Goal: Task Accomplishment & Management: Manage account settings

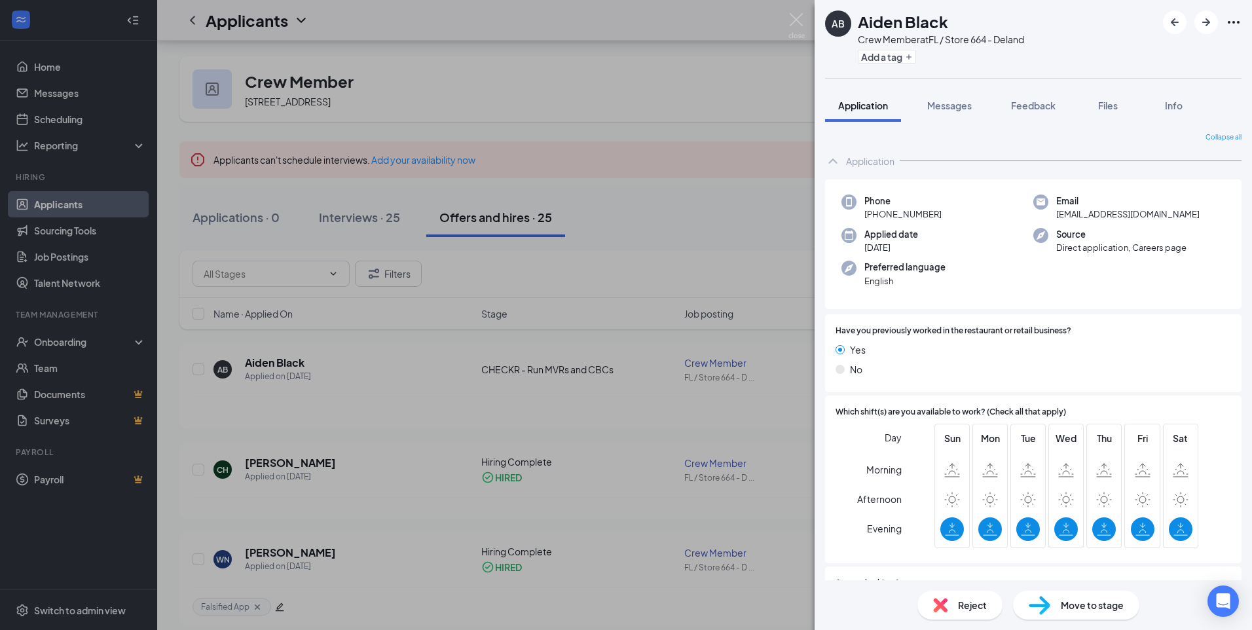
scroll to position [66, 0]
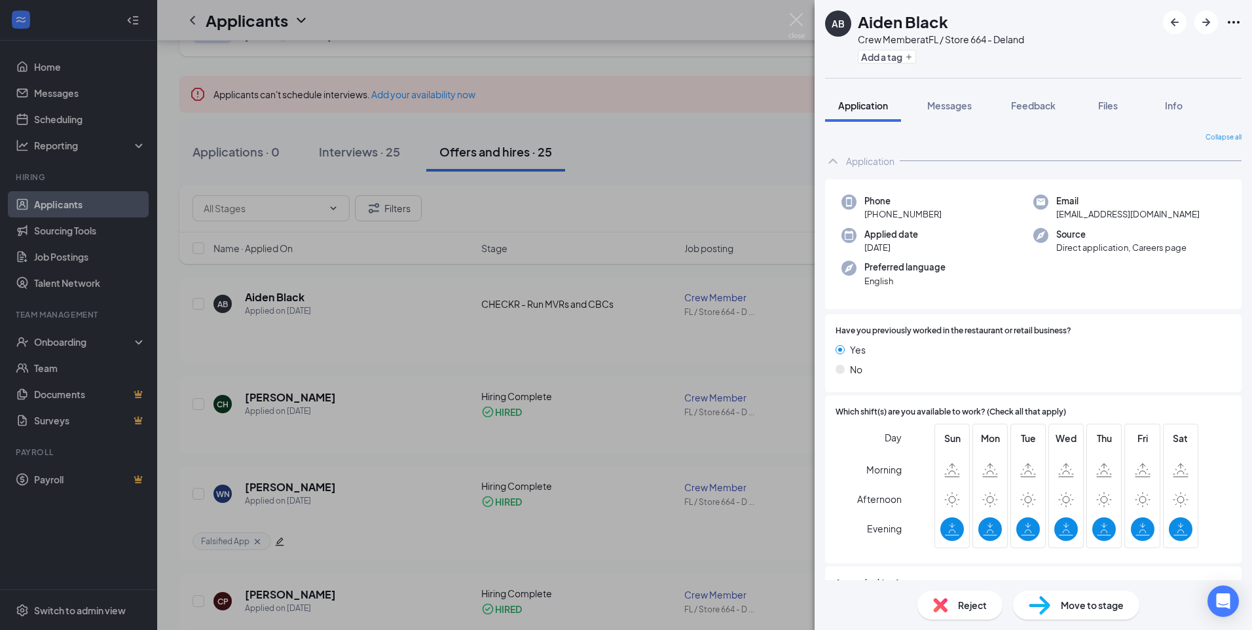
click at [751, 364] on div "AB Aiden Black Crew Member at FL / Store 664 - Deland Add a tag Application Mes…" at bounding box center [626, 315] width 1252 height 630
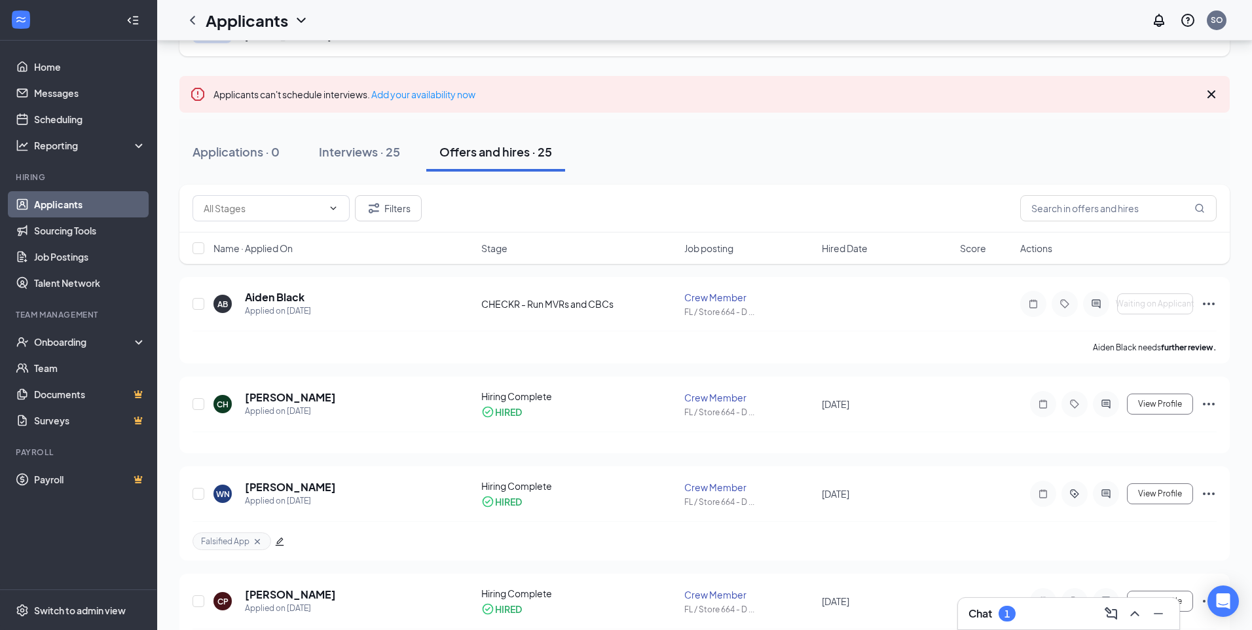
scroll to position [66, 0]
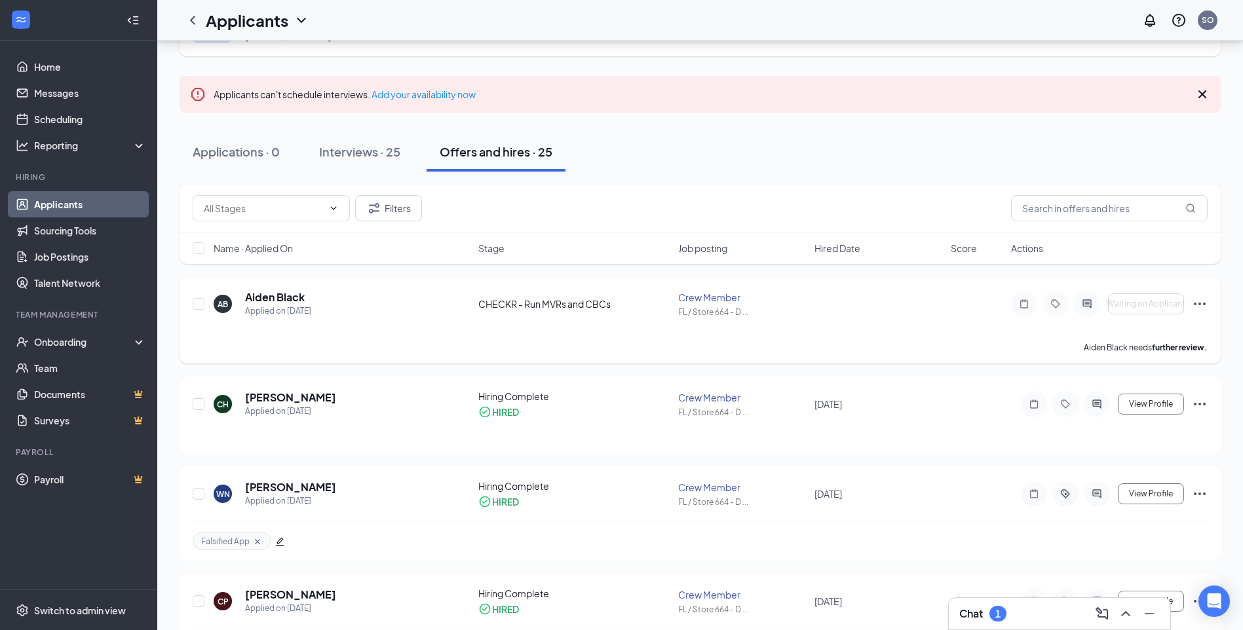
click at [603, 305] on div "CHECKR - Run MVRs and CBCs" at bounding box center [574, 303] width 193 height 13
drag, startPoint x: 603, startPoint y: 305, endPoint x: 691, endPoint y: 297, distance: 88.8
click at [691, 297] on div "Crew Member" at bounding box center [742, 297] width 128 height 13
click at [1144, 345] on p "Aiden Black needs further review." at bounding box center [1145, 347] width 124 height 11
click at [1197, 307] on icon "Ellipses" at bounding box center [1199, 304] width 16 height 16
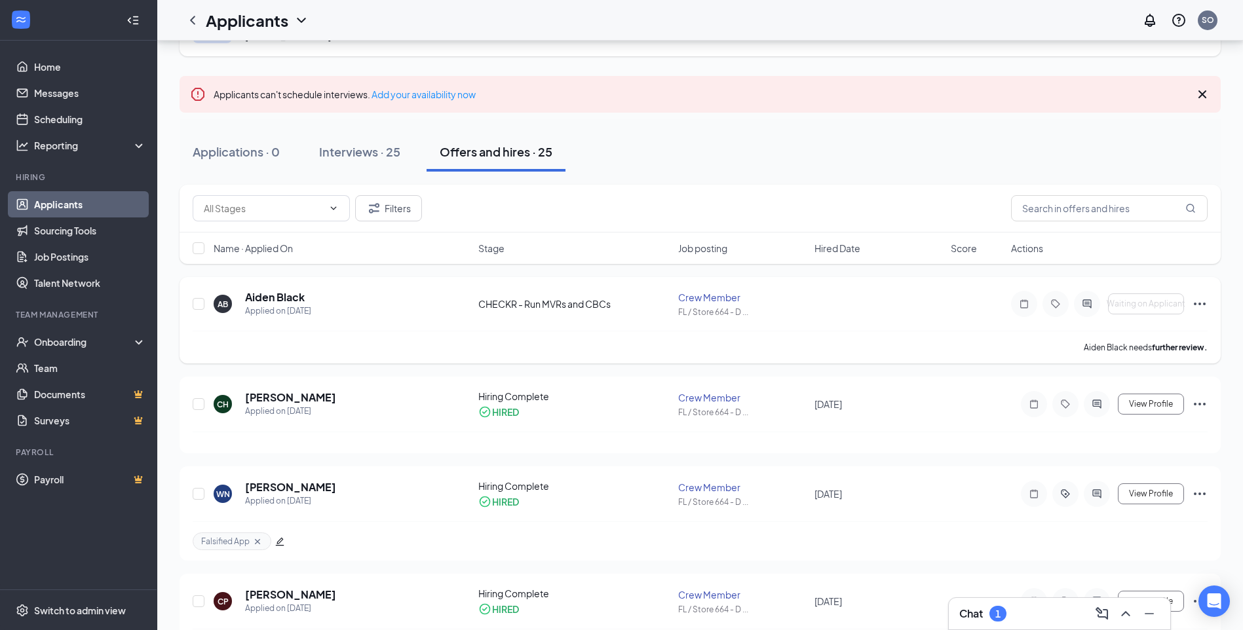
click at [884, 338] on div "Aiden Black needs further review." at bounding box center [700, 347] width 1015 height 33
click at [588, 306] on div "CHECKR - Run MVRs and CBCs" at bounding box center [574, 303] width 193 height 13
click at [284, 298] on h5 "Aiden Black" at bounding box center [275, 297] width 60 height 14
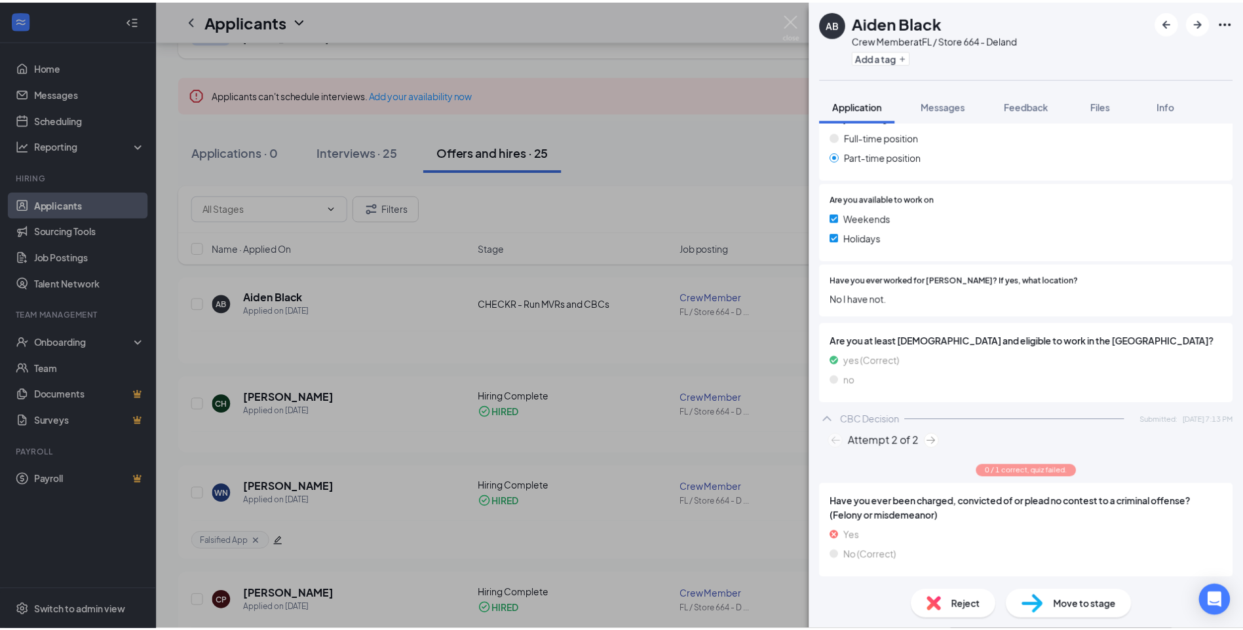
scroll to position [468, 0]
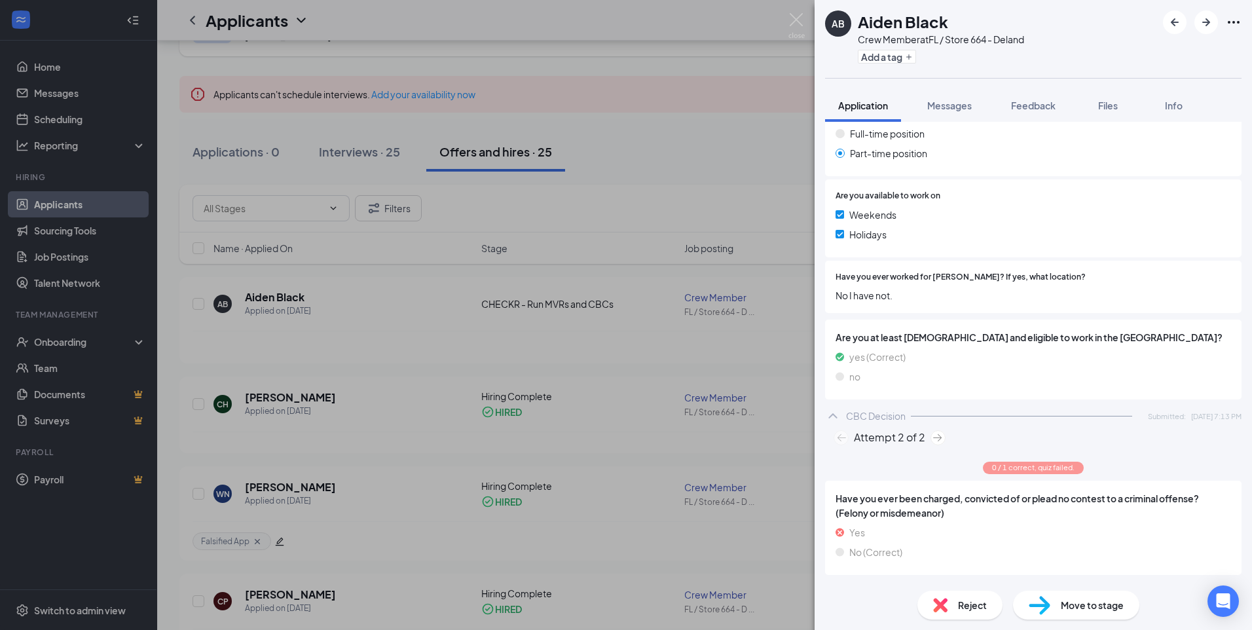
click at [900, 516] on span "Have you ever been charged, convicted of or plead no contest to a criminal offe…" at bounding box center [1034, 505] width 396 height 29
click at [793, 154] on div "AB Aiden Black Crew Member at FL / Store 664 - Deland Add a tag Application Mes…" at bounding box center [626, 315] width 1252 height 630
